Goal: Transaction & Acquisition: Purchase product/service

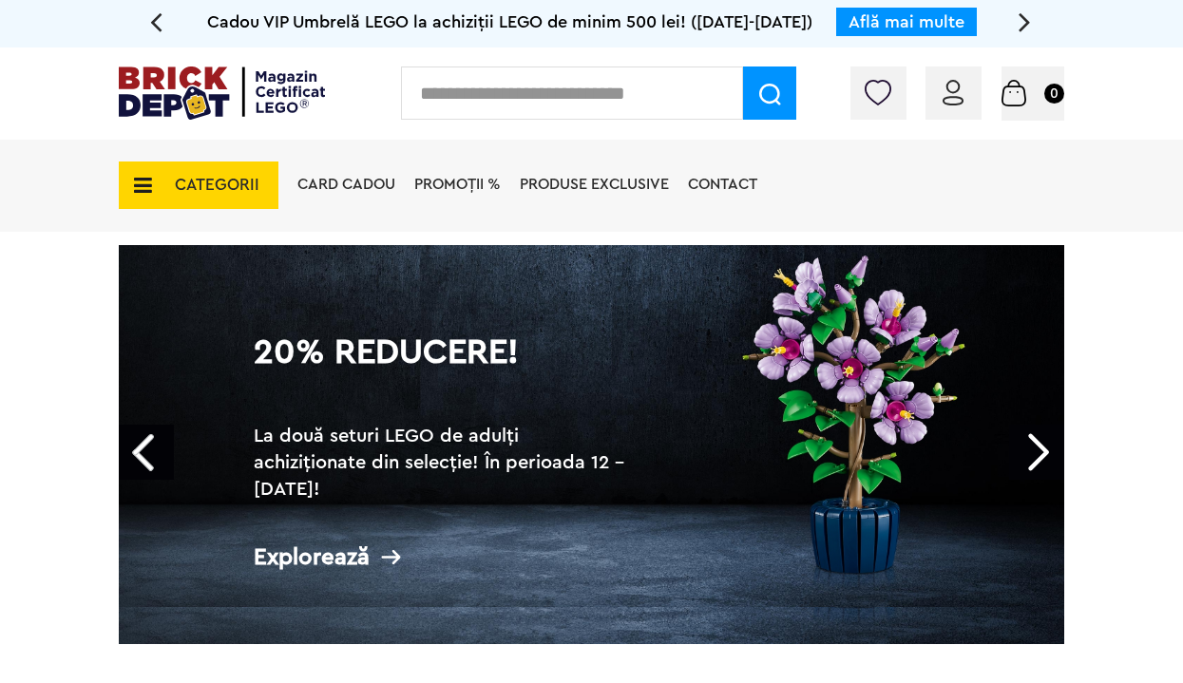
click at [144, 182] on icon at bounding box center [137, 185] width 29 height 21
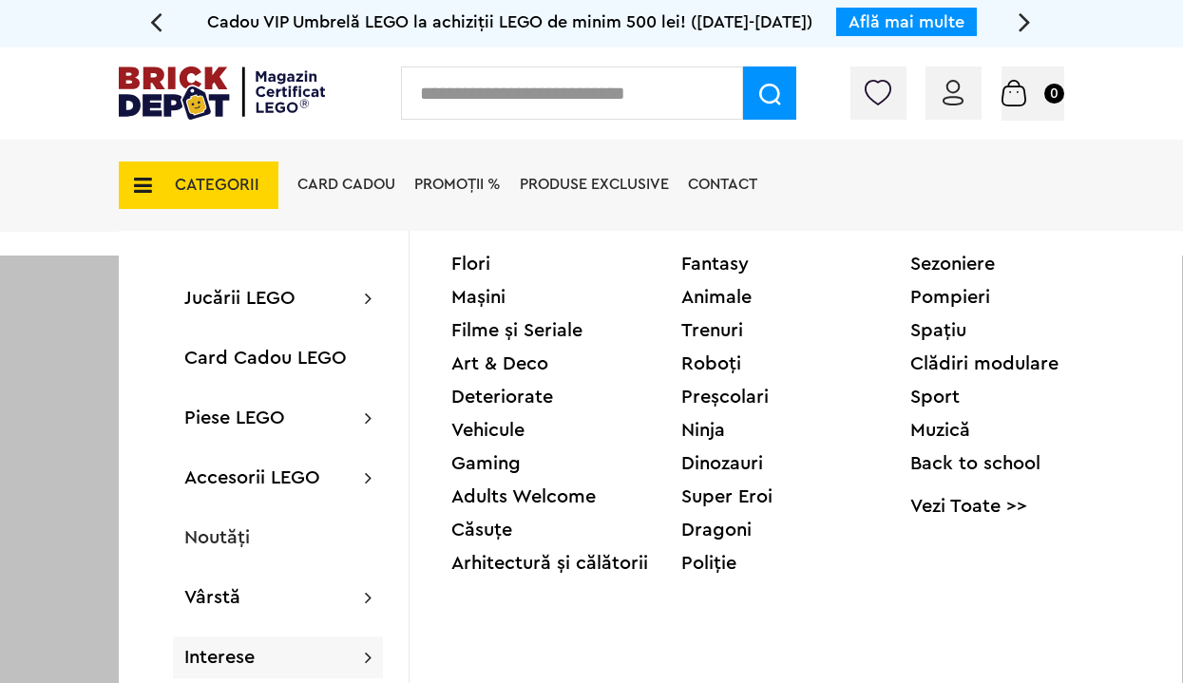
click at [467, 390] on div "Deteriorate" at bounding box center [566, 397] width 230 height 19
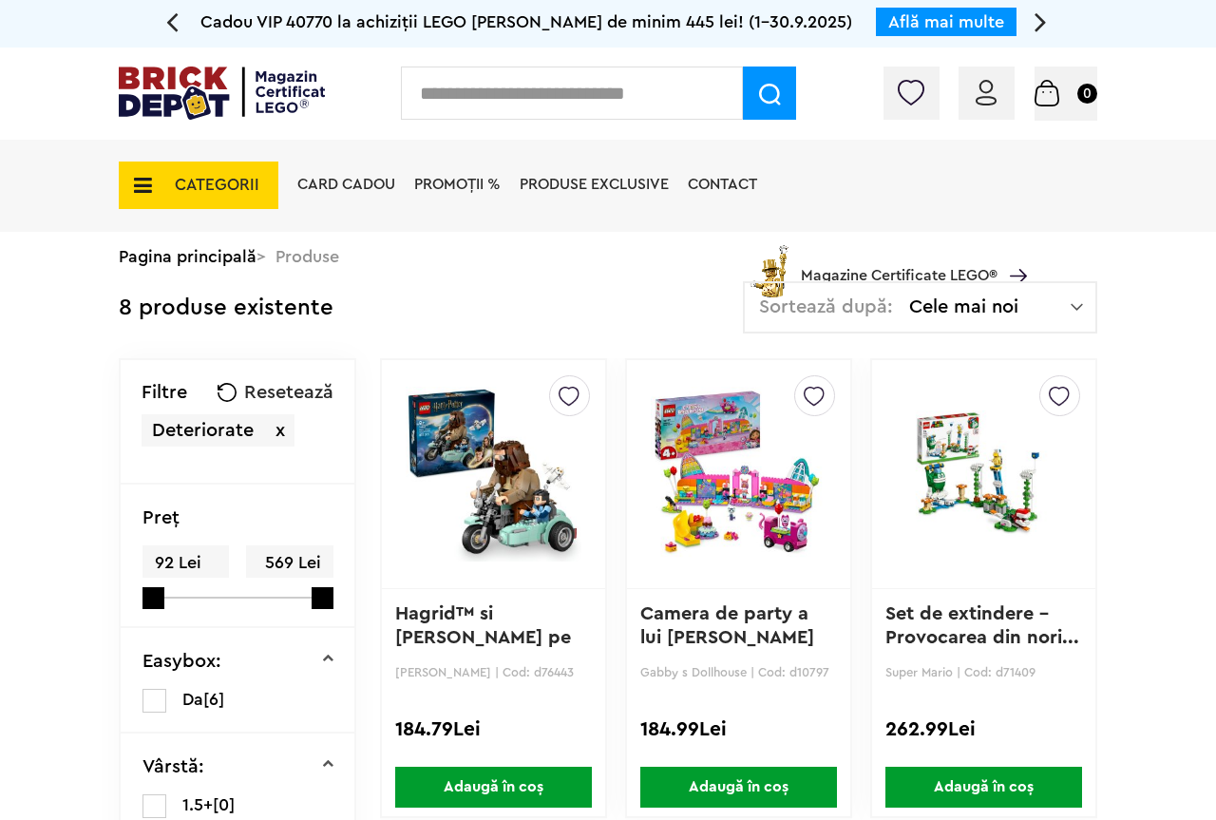
click at [463, 180] on span "PROMOȚII %" at bounding box center [457, 184] width 86 height 15
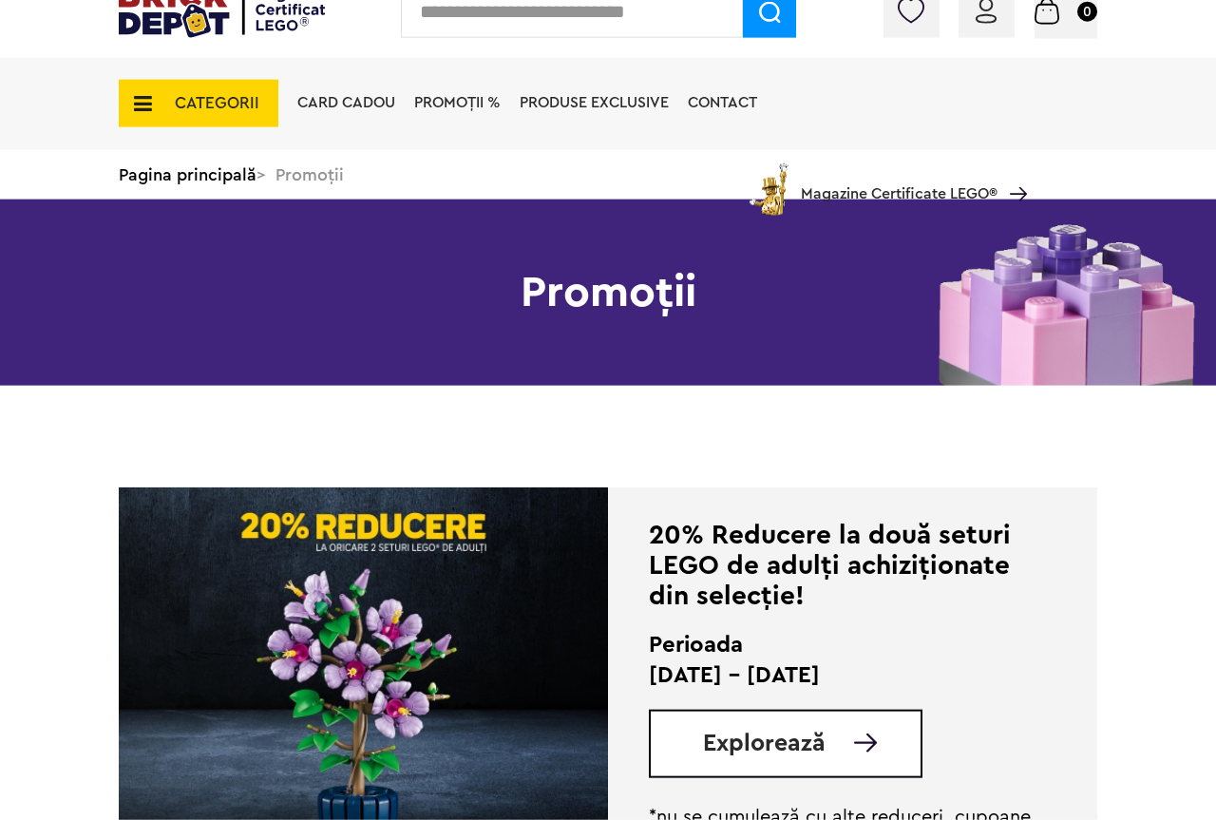
scroll to position [291, 0]
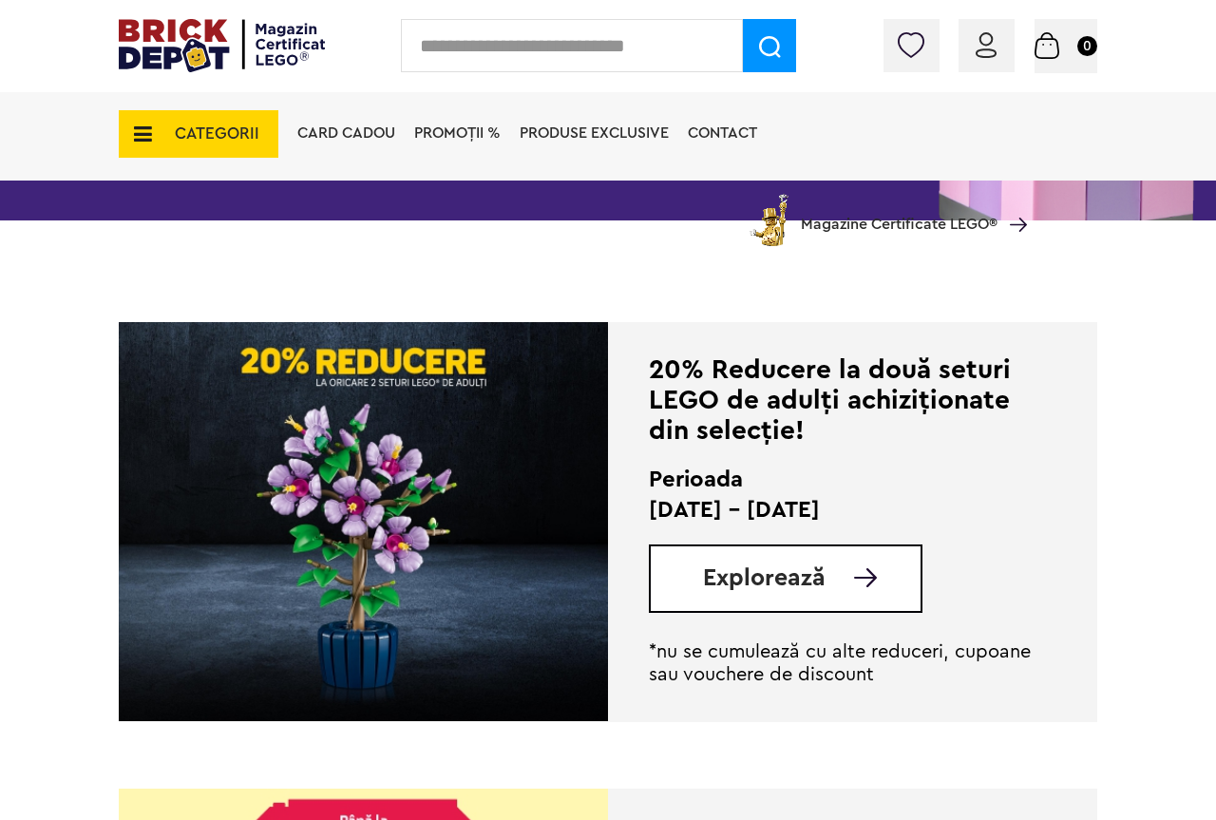
click at [762, 576] on span "Explorează" at bounding box center [764, 578] width 123 height 24
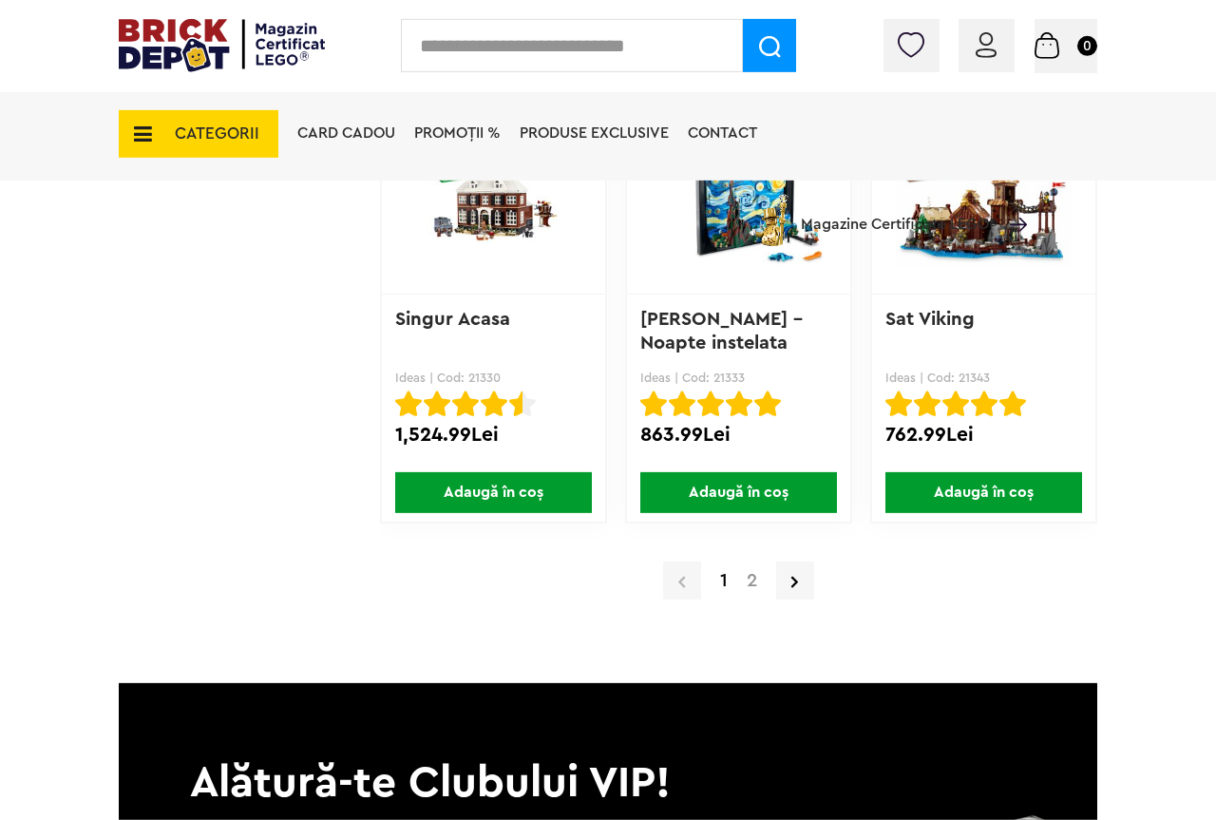
scroll to position [15312, 0]
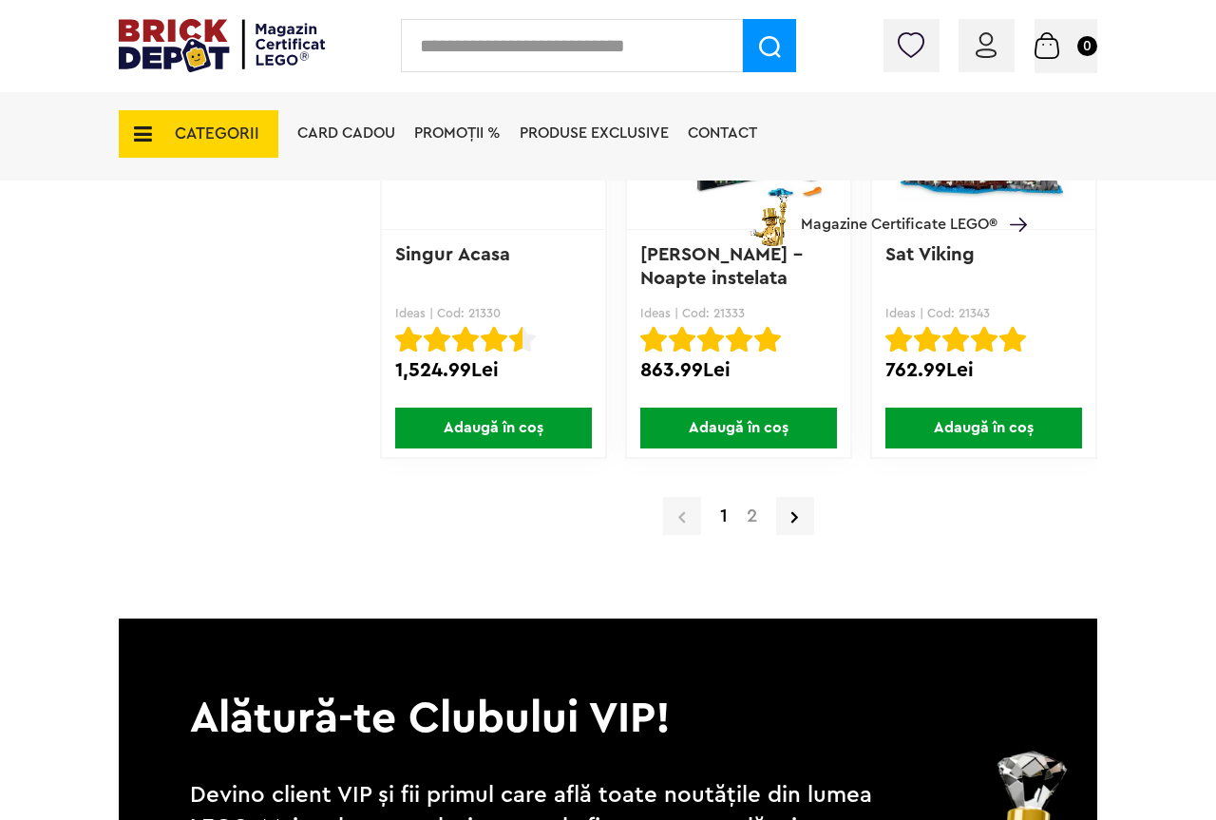
click at [752, 524] on link "2" at bounding box center [751, 515] width 29 height 19
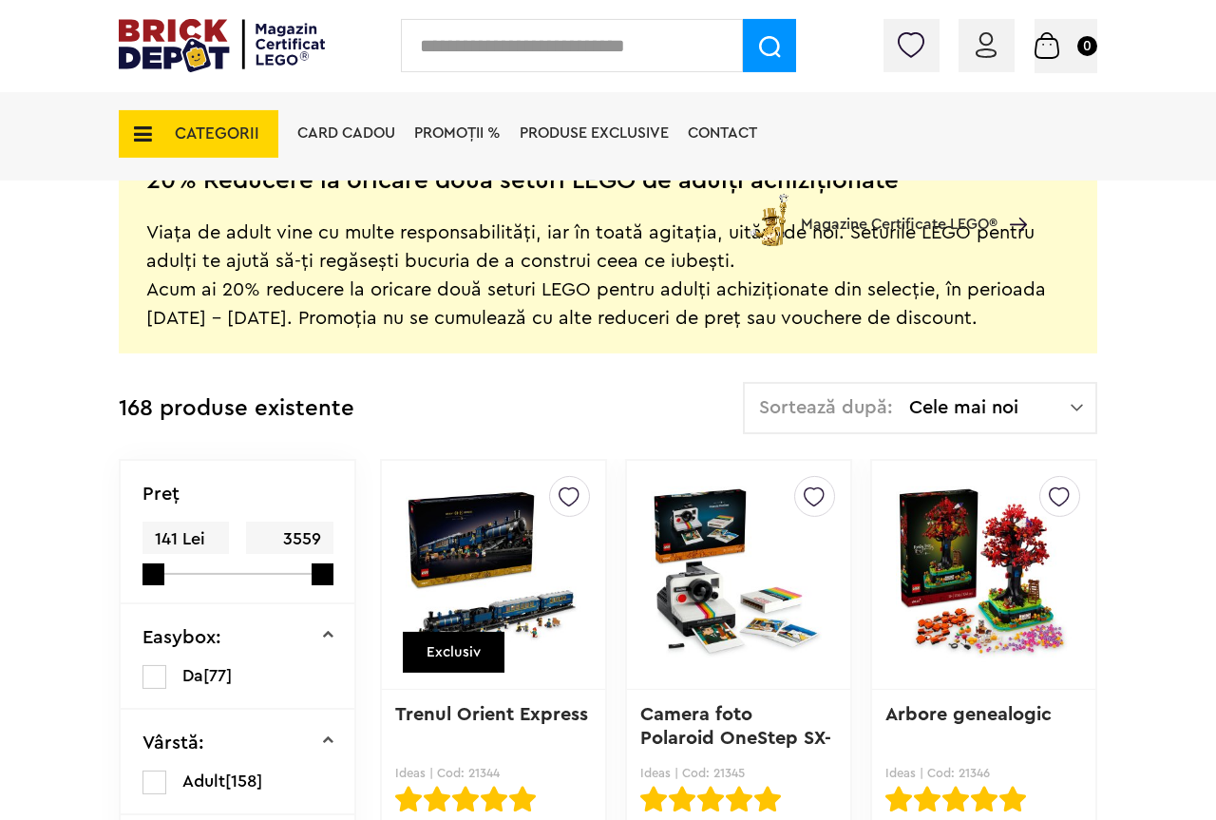
scroll to position [338, 0]
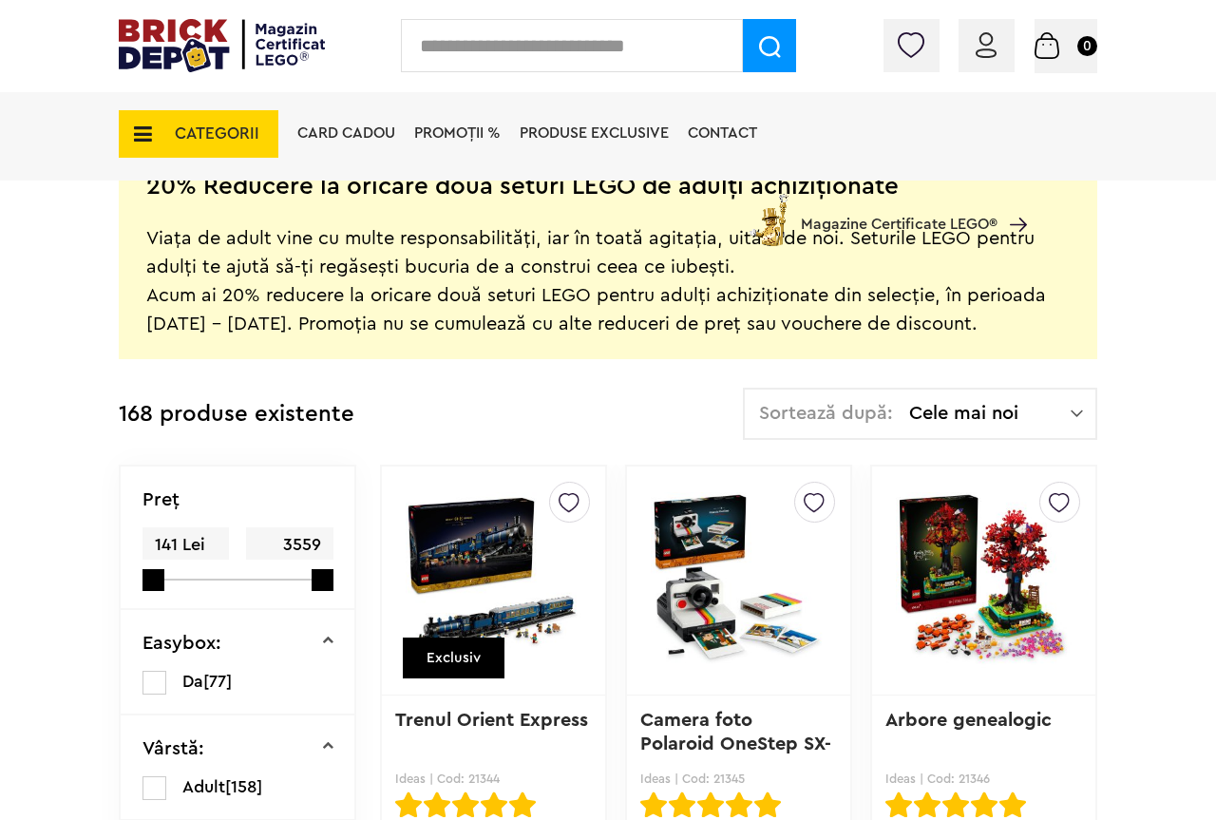
click at [1071, 419] on img at bounding box center [1077, 413] width 12 height 19
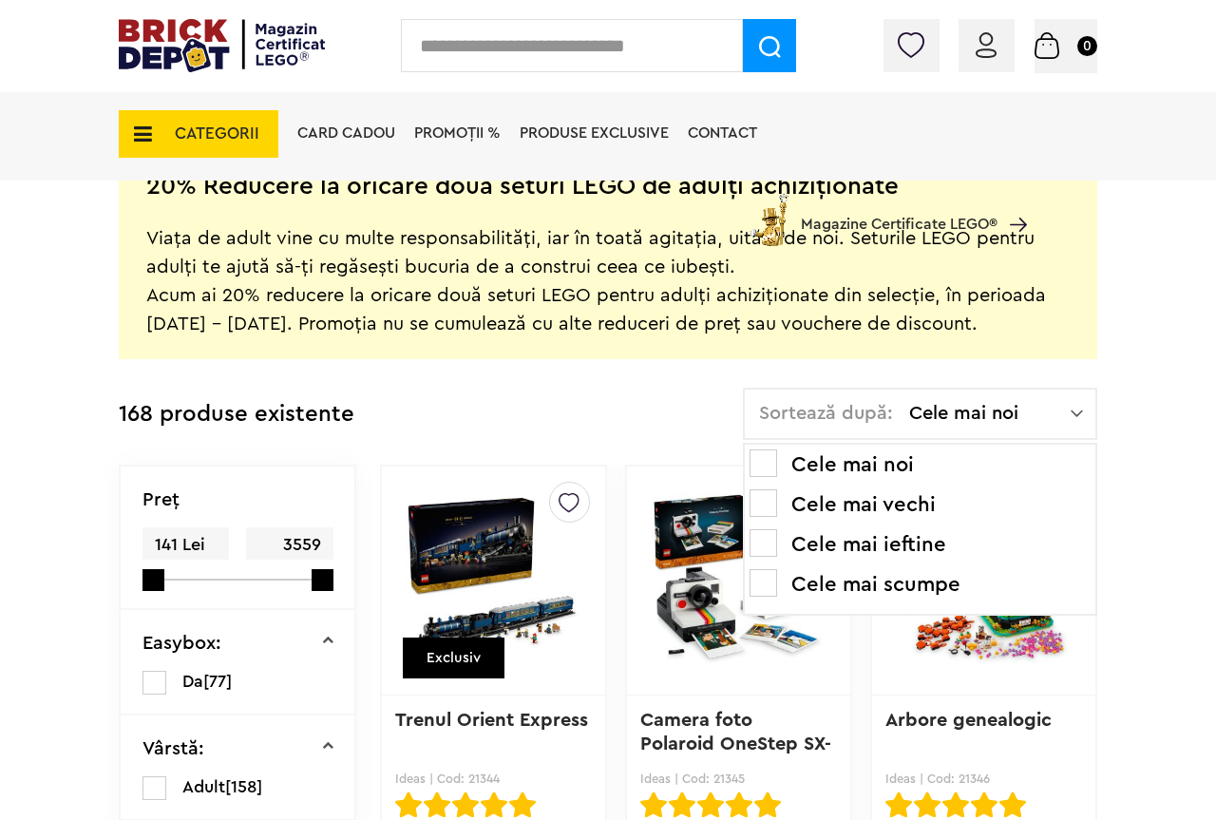
click at [912, 543] on li "Cele mai ieftine" at bounding box center [920, 544] width 341 height 30
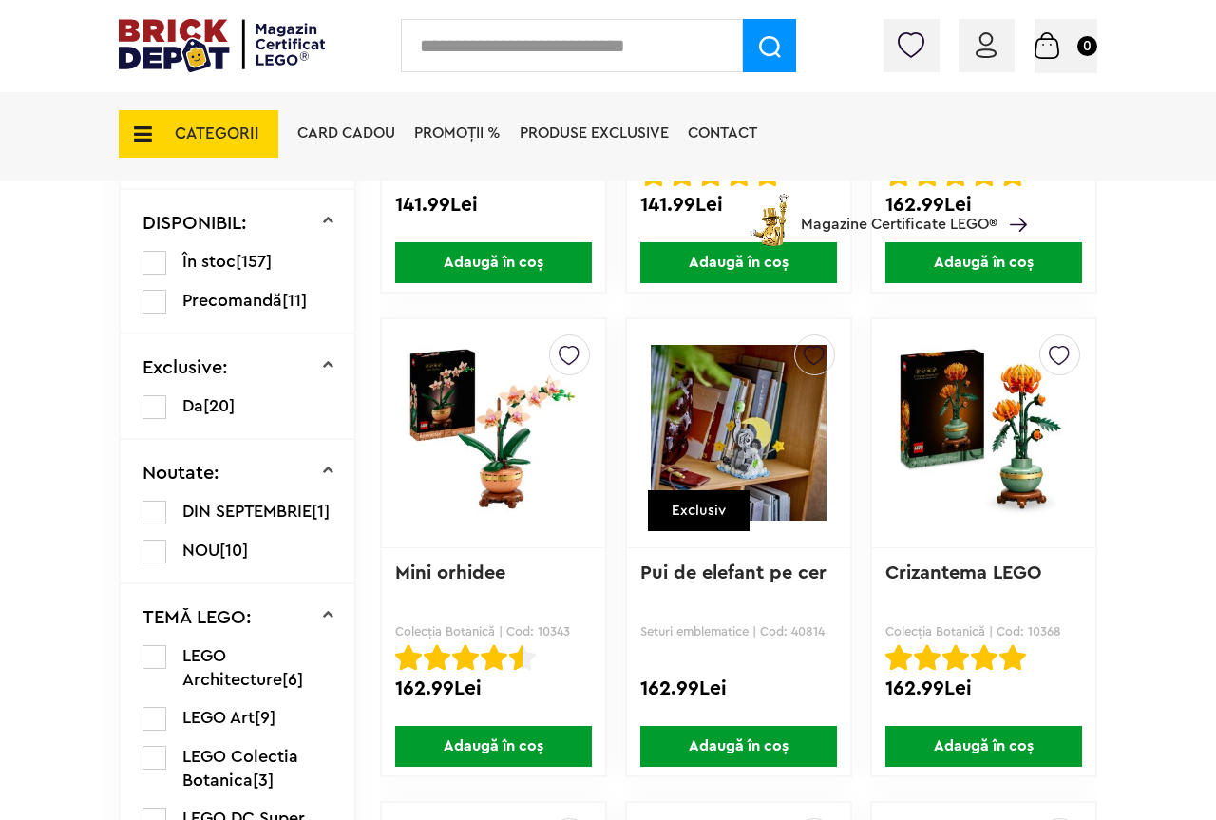
scroll to position [485, 0]
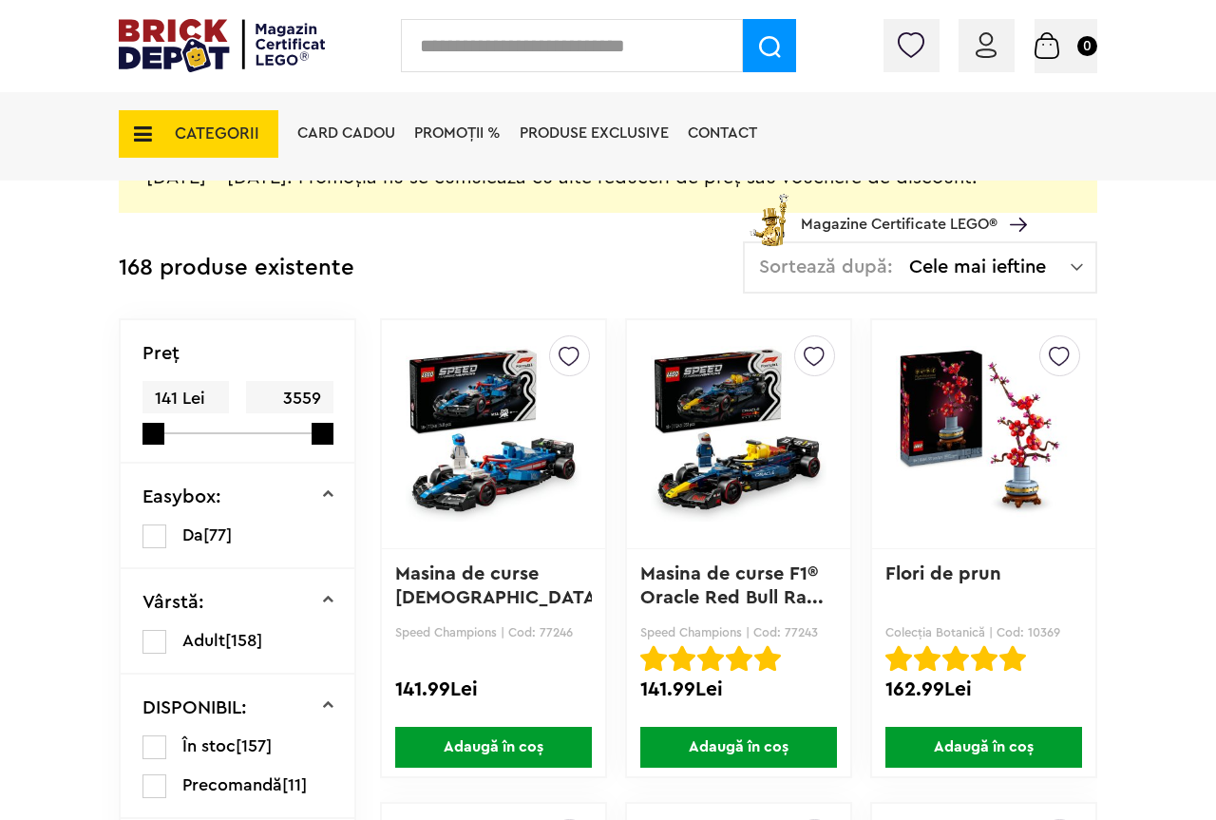
click at [749, 750] on span "Adaugă în coș" at bounding box center [738, 747] width 197 height 41
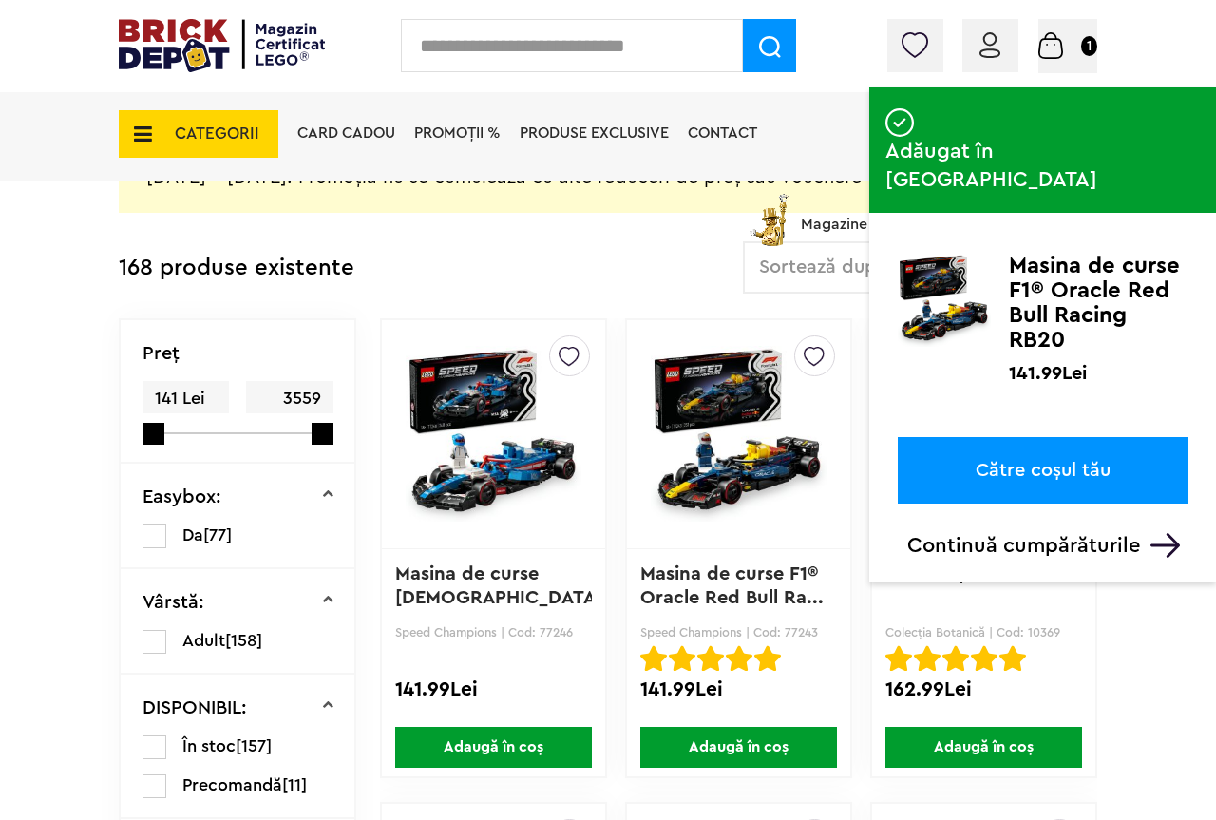
click at [1033, 474] on div "Adăugat în coș Masina de curse F1® Oracle Red Bull Racing RB20 141.99Lei Către …" at bounding box center [1042, 322] width 347 height 470
click at [1041, 533] on p "Continuă cumpărăturile" at bounding box center [1047, 545] width 281 height 25
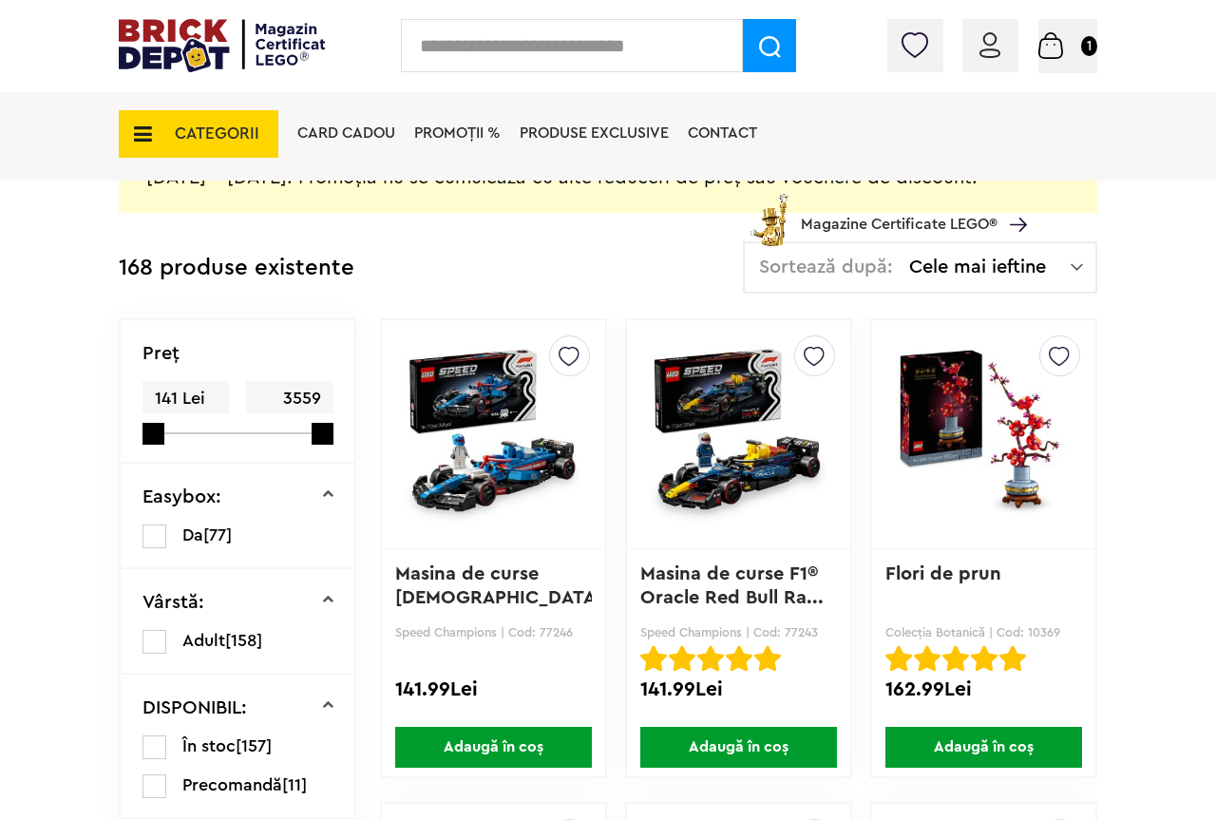
click at [1050, 46] on img at bounding box center [1051, 45] width 25 height 27
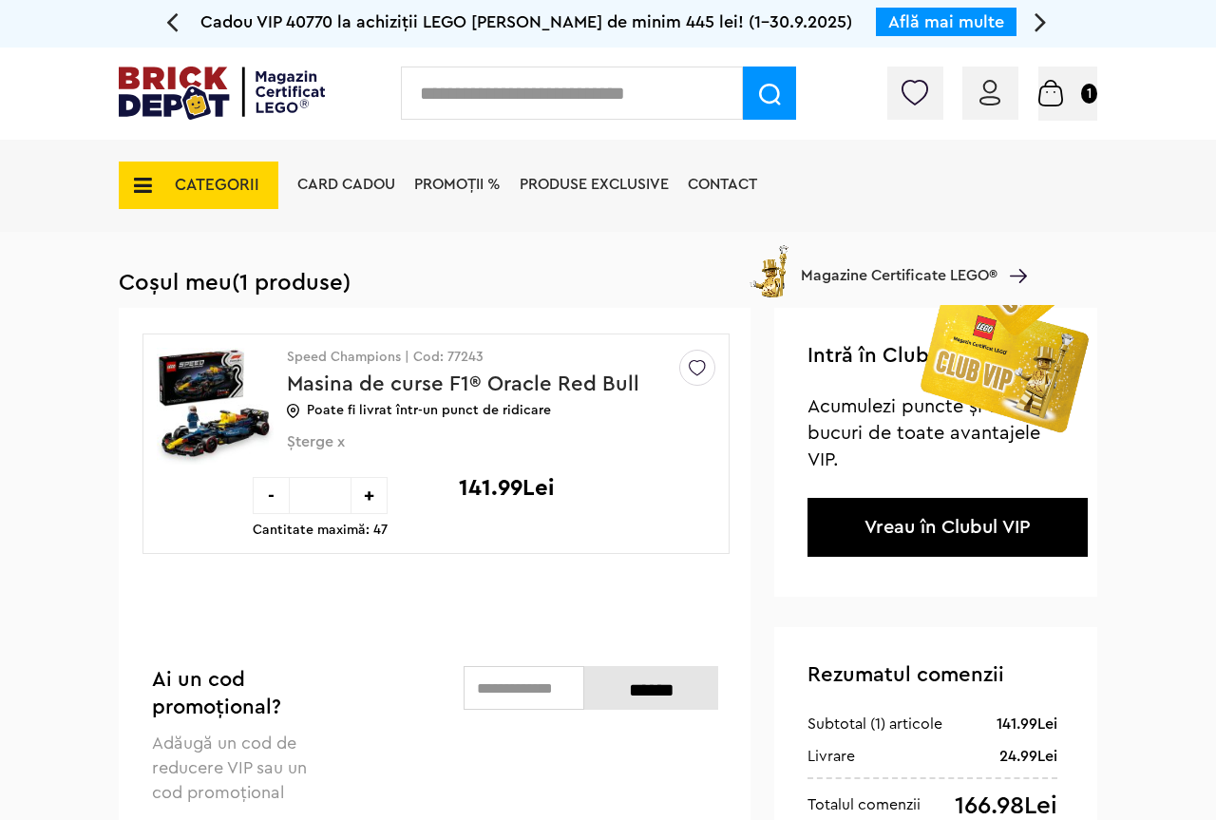
click at [987, 89] on img at bounding box center [990, 93] width 21 height 26
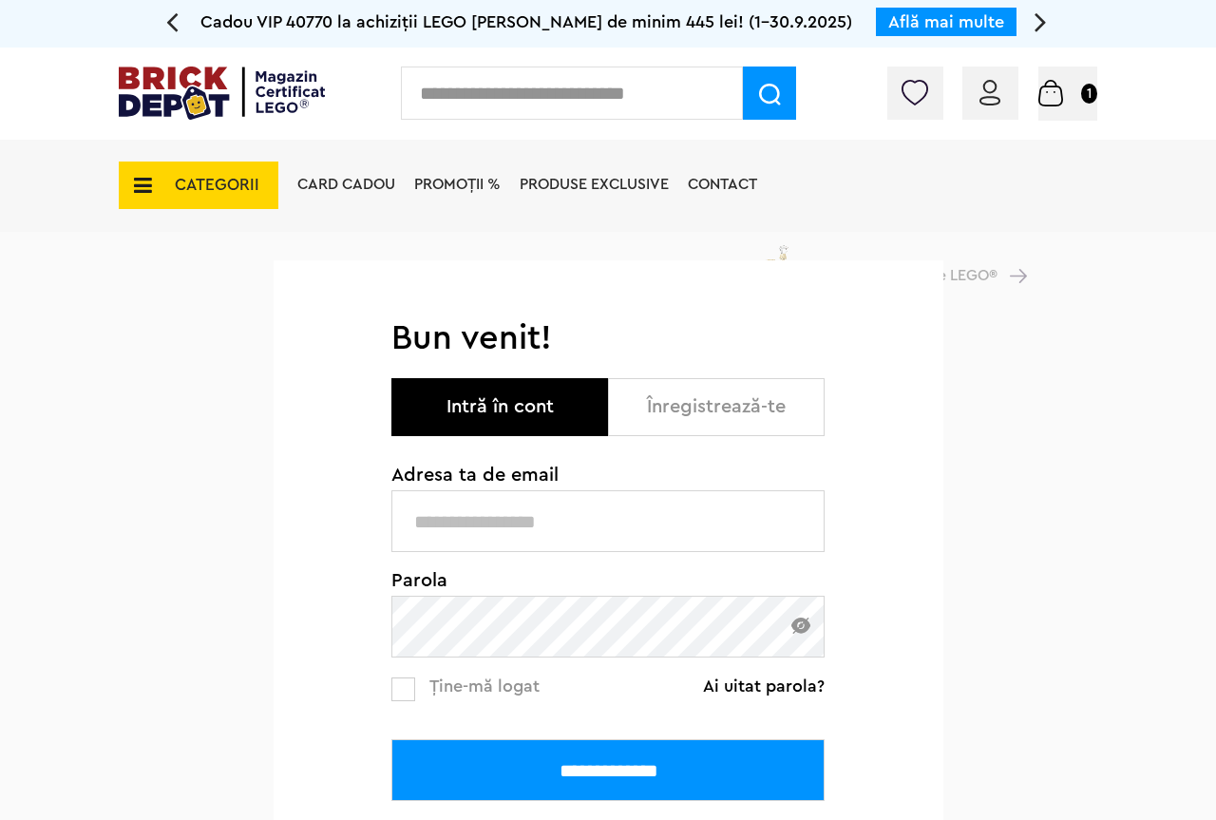
click at [479, 519] on input "text" at bounding box center [607, 521] width 433 height 62
type input "**********"
click at [561, 769] on input "**********" at bounding box center [607, 770] width 433 height 62
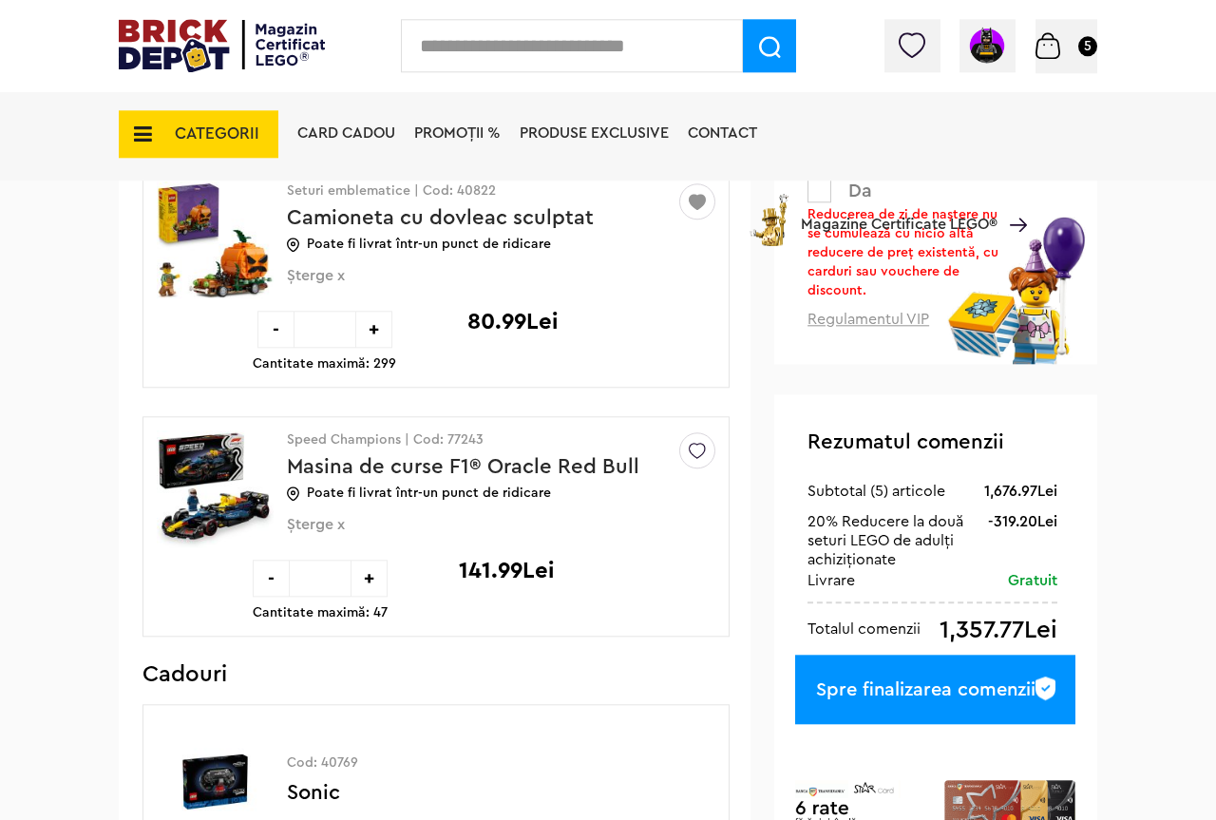
scroll to position [581, 0]
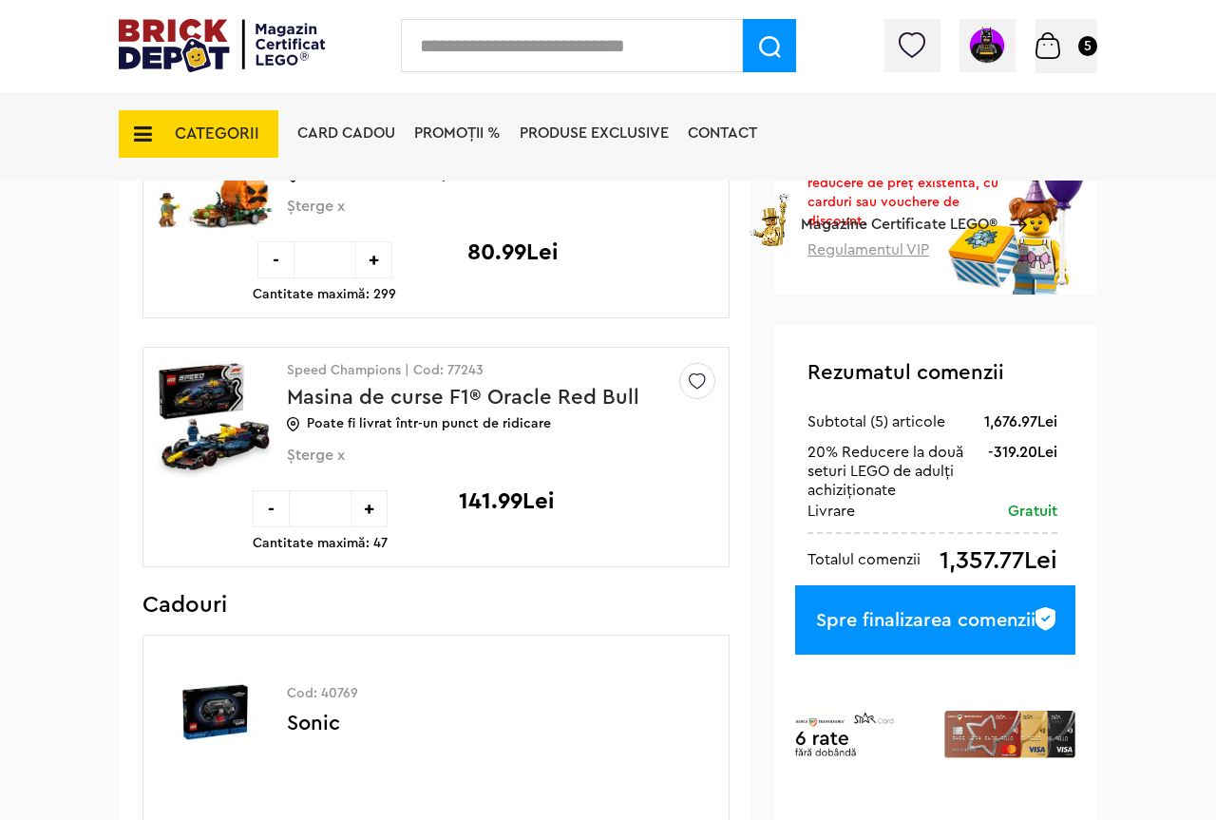
click at [342, 455] on span "Șterge x" at bounding box center [470, 466] width 366 height 39
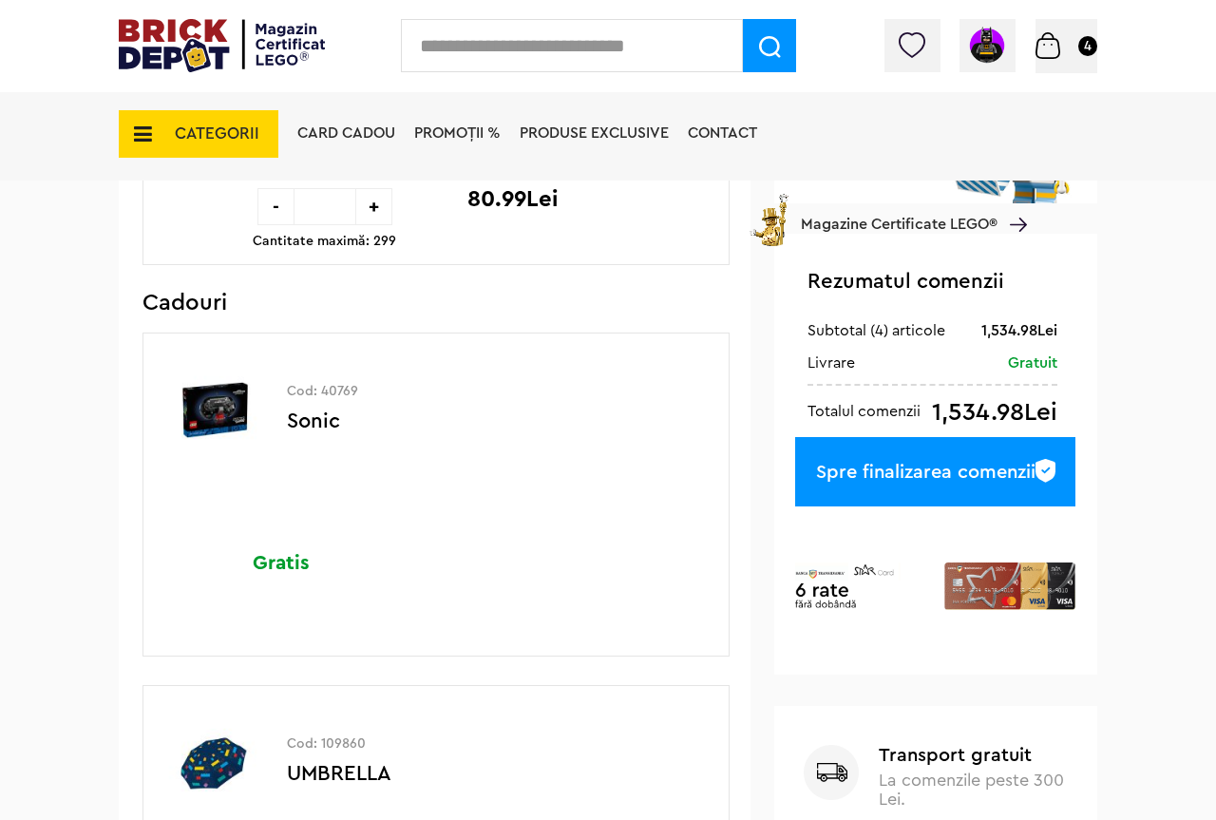
scroll to position [581, 0]
